Goal: Check status: Check status

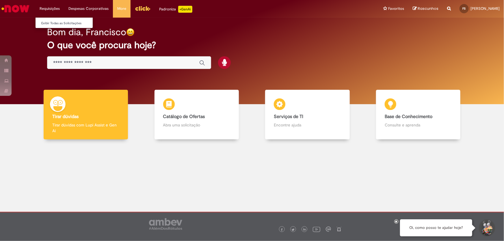
click at [45, 12] on li "Requisições Exibir Todas as Solicitações" at bounding box center [49, 8] width 29 height 17
click at [56, 23] on link "Exibir Todas as Solicitações" at bounding box center [68, 23] width 64 height 6
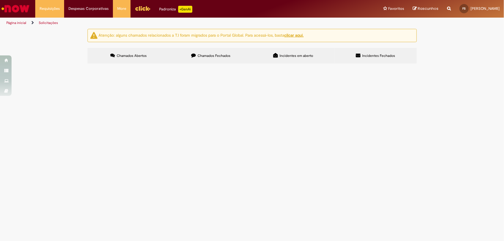
click at [228, 58] on label "Chamados Fechados" at bounding box center [211, 56] width 82 height 16
click at [358, 51] on label "Incidentes Fechados" at bounding box center [376, 56] width 82 height 16
drag, startPoint x: 221, startPoint y: 53, endPoint x: 218, endPoint y: 53, distance: 3.2
click at [218, 53] on label "Chamados Fechados" at bounding box center [211, 56] width 82 height 16
click at [231, 55] on label "Chamados Fechados" at bounding box center [211, 56] width 82 height 16
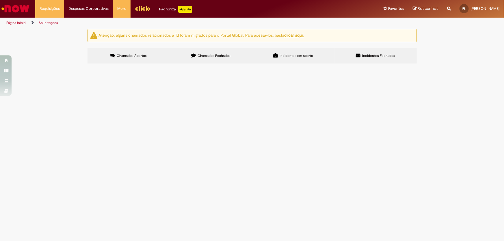
click at [0, 0] on td "Solucionado" at bounding box center [0, 0] width 0 height 0
click at [0, 0] on span "ja recebo o equivalente a duas passagens por dia, porém 3x por semana preciso d…" at bounding box center [0, 0] width 0 height 0
click at [171, 138] on main "Solicitações Atenção: alguns chamados relacionados a T.I foram migrados para o …" at bounding box center [252, 135] width 504 height 213
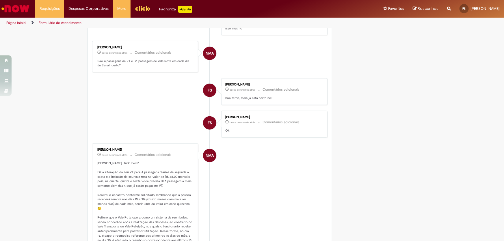
scroll to position [270, 0]
